Goal: Information Seeking & Learning: Check status

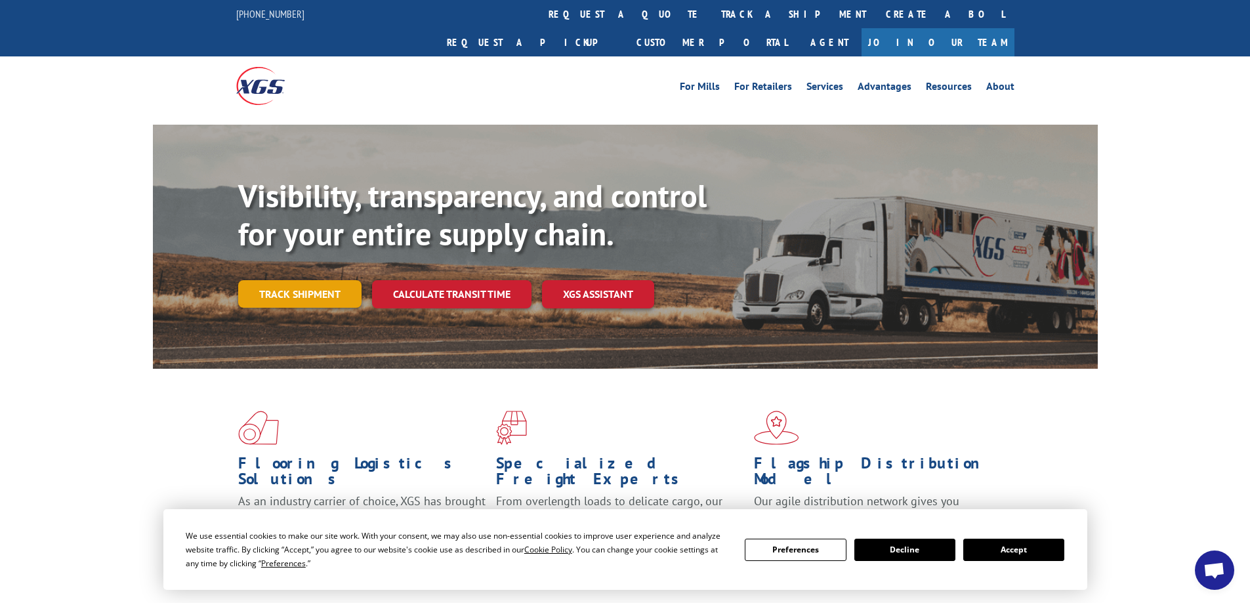
click at [294, 280] on link "Track shipment" at bounding box center [299, 294] width 123 height 28
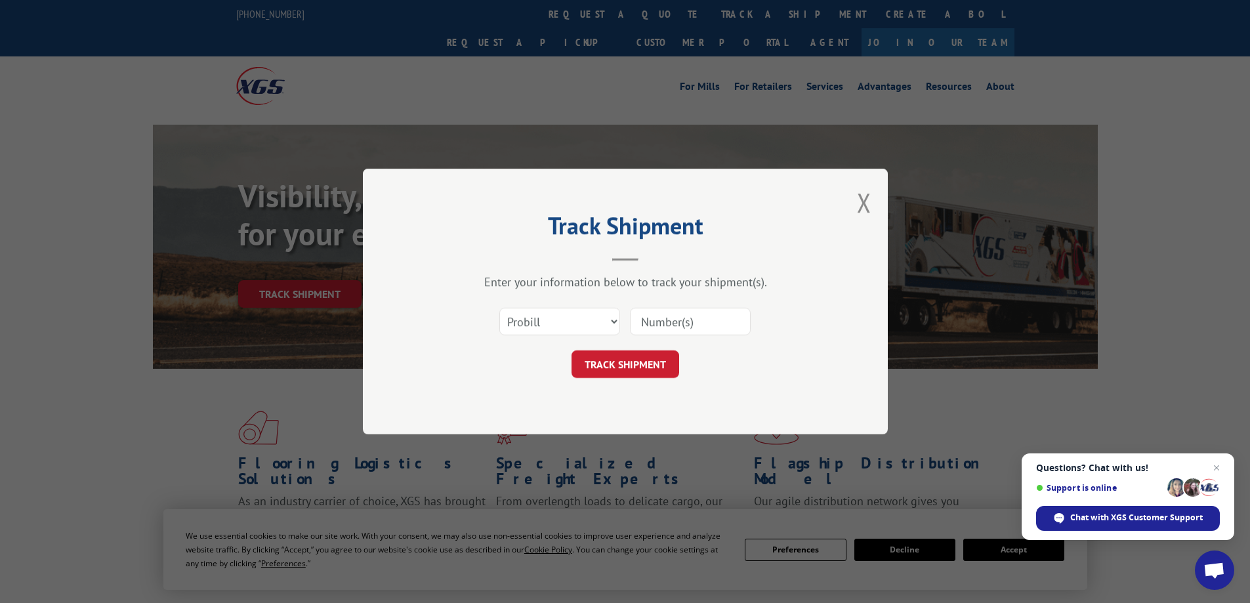
click at [672, 327] on input at bounding box center [690, 322] width 121 height 28
type input "17503998"
click at [663, 363] on button "TRACK SHIPMENT" at bounding box center [625, 364] width 108 height 28
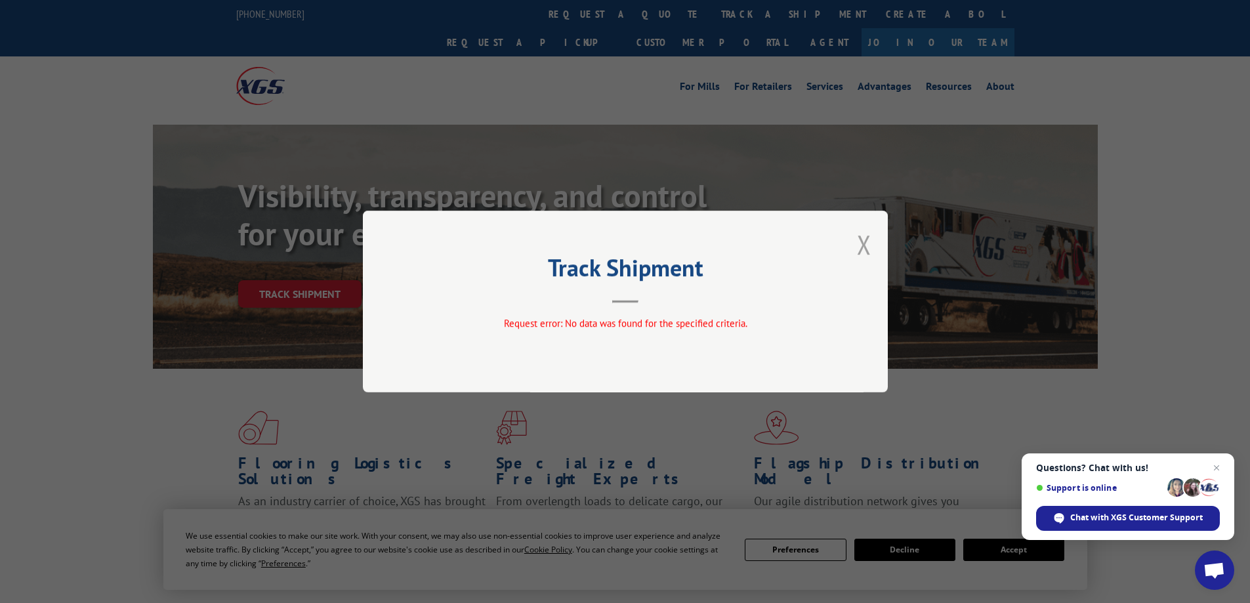
click at [865, 241] on button "Close modal" at bounding box center [864, 244] width 14 height 35
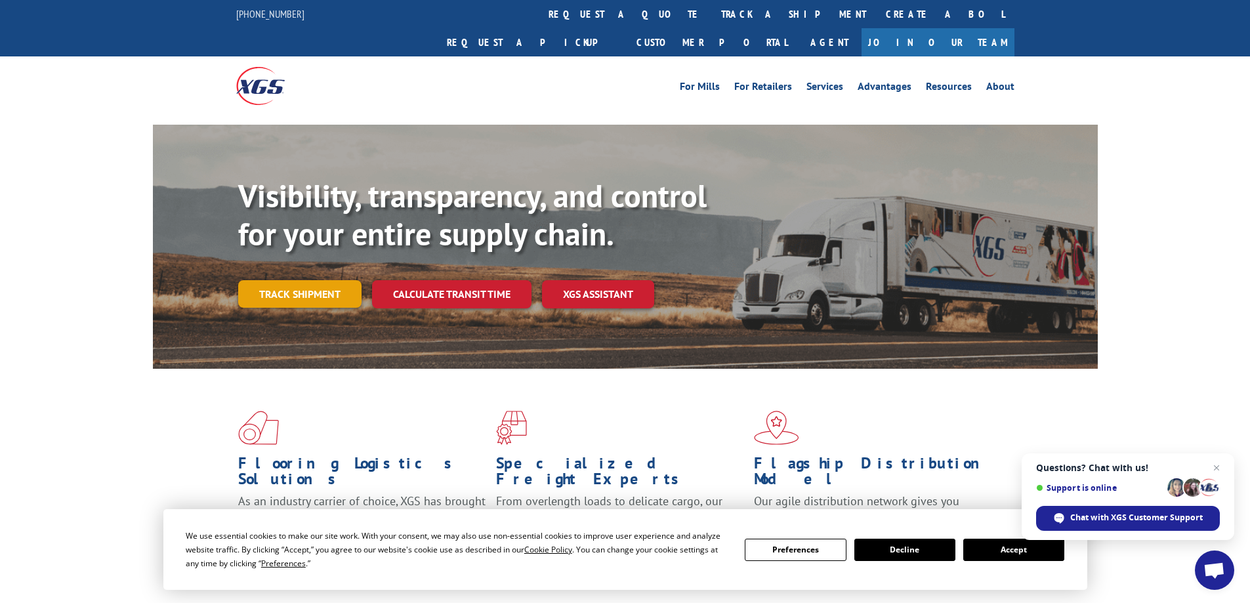
click at [281, 280] on link "Track shipment" at bounding box center [299, 294] width 123 height 28
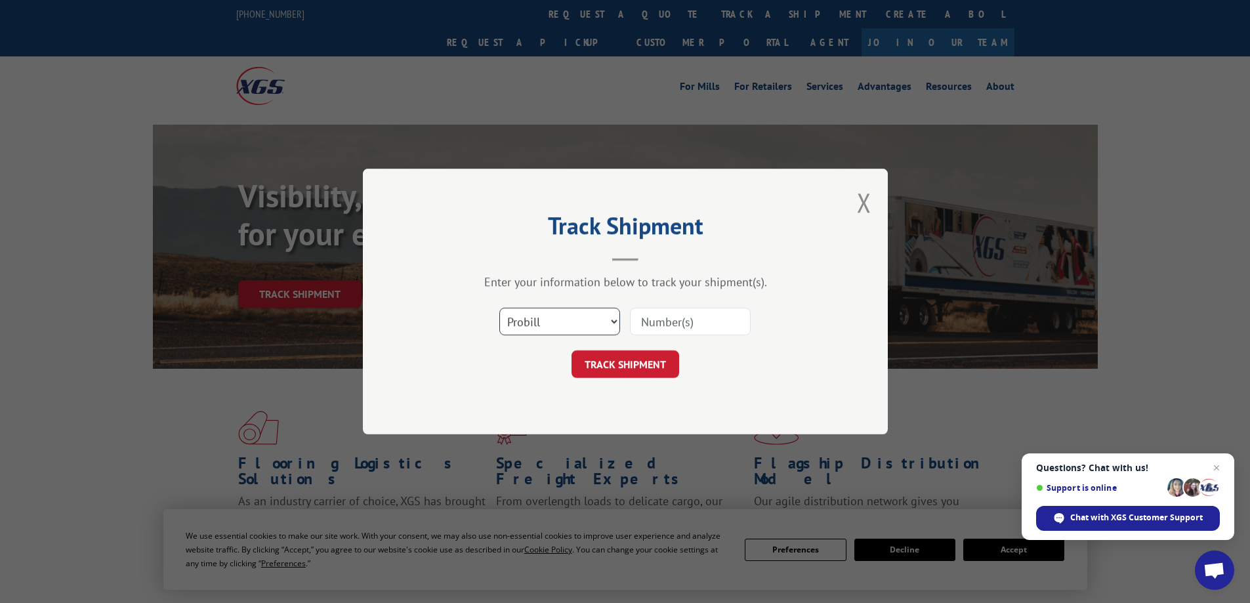
click at [582, 323] on select "Select category... Probill BOL PO" at bounding box center [559, 322] width 121 height 28
select select "po"
click at [499, 308] on select "Select category... Probill BOL PO" at bounding box center [559, 322] width 121 height 28
click at [690, 326] on input at bounding box center [690, 322] width 121 height 28
type input "17503998"
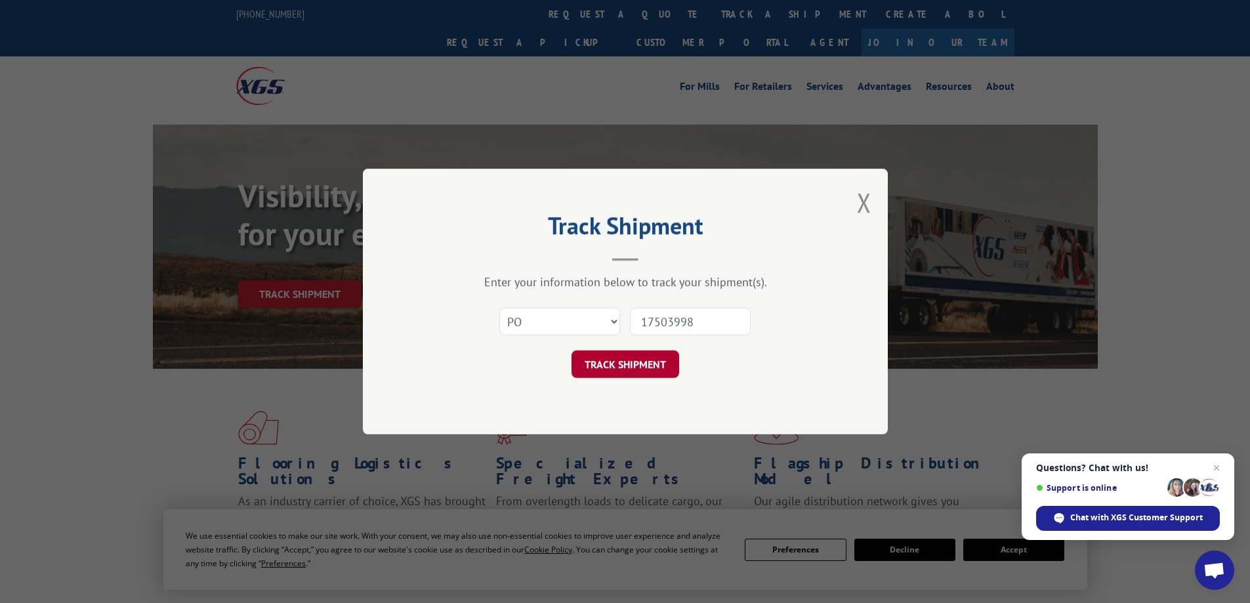
click at [643, 367] on button "TRACK SHIPMENT" at bounding box center [625, 364] width 108 height 28
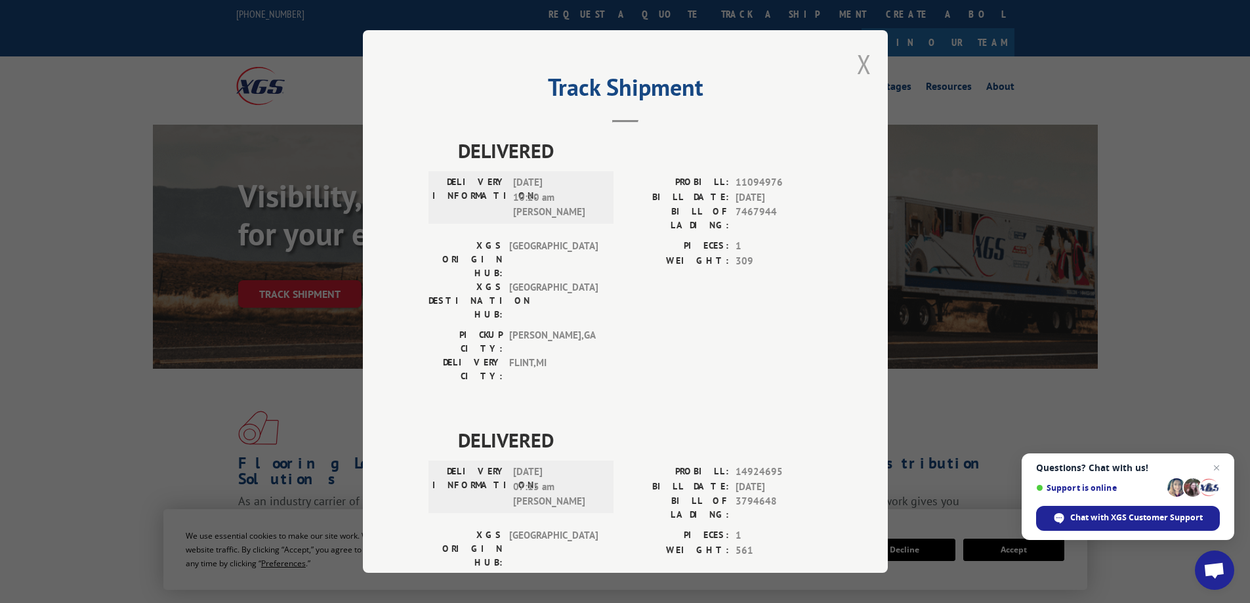
click at [859, 63] on button "Close modal" at bounding box center [864, 64] width 14 height 35
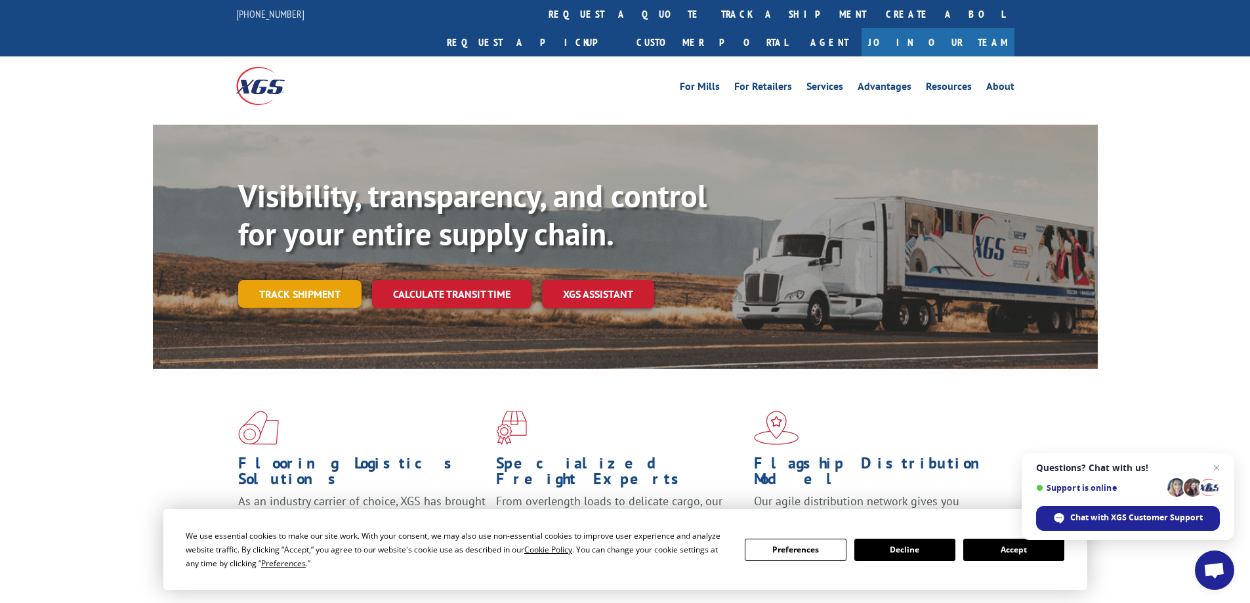
click at [272, 280] on link "Track shipment" at bounding box center [299, 294] width 123 height 28
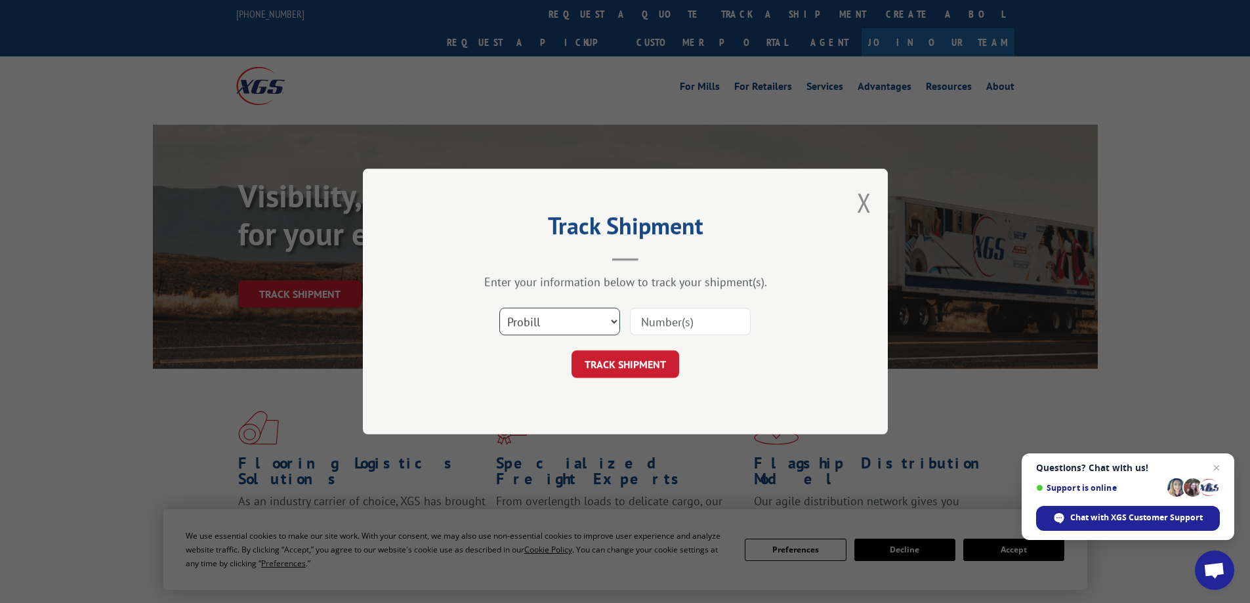
click at [554, 321] on select "Select category... Probill BOL PO" at bounding box center [559, 322] width 121 height 28
select select "bol"
click at [499, 308] on select "Select category... Probill BOL PO" at bounding box center [559, 322] width 121 height 28
click at [688, 323] on input at bounding box center [690, 322] width 121 height 28
type input "17503998"
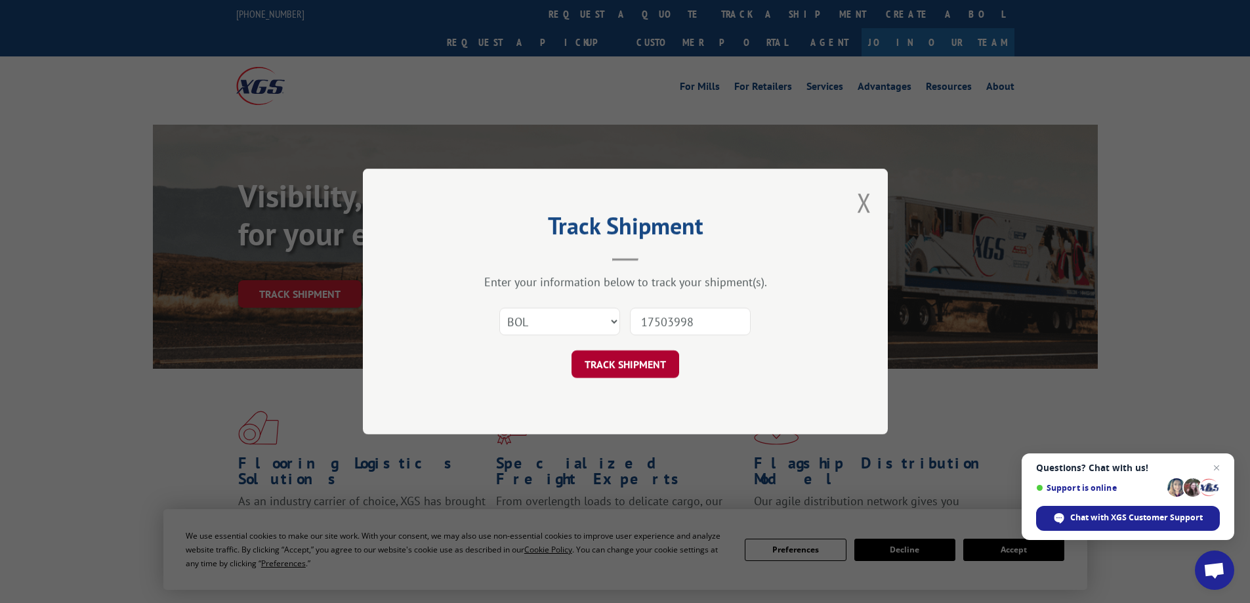
click at [648, 362] on button "TRACK SHIPMENT" at bounding box center [625, 364] width 108 height 28
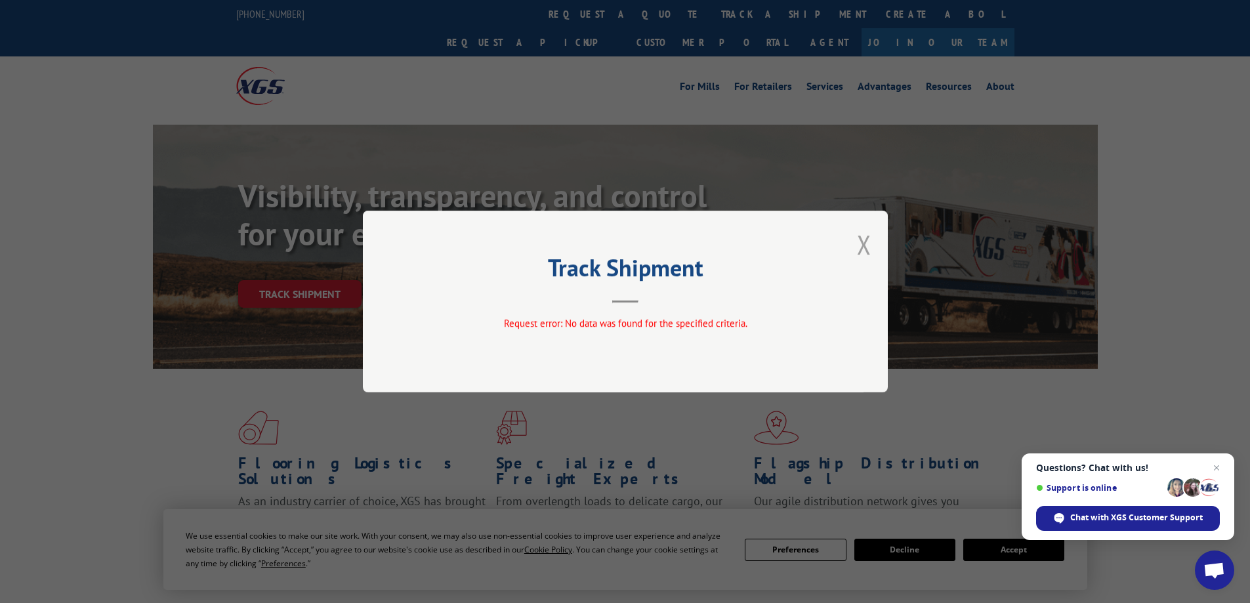
click at [865, 241] on button "Close modal" at bounding box center [864, 244] width 14 height 35
